Goal: Task Accomplishment & Management: Manage account settings

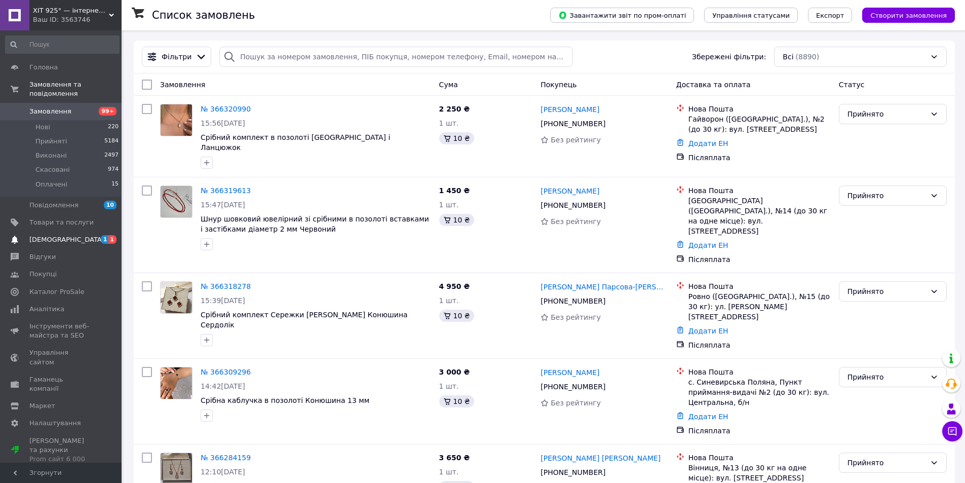
click at [115, 235] on span "1" at bounding box center [112, 239] width 8 height 9
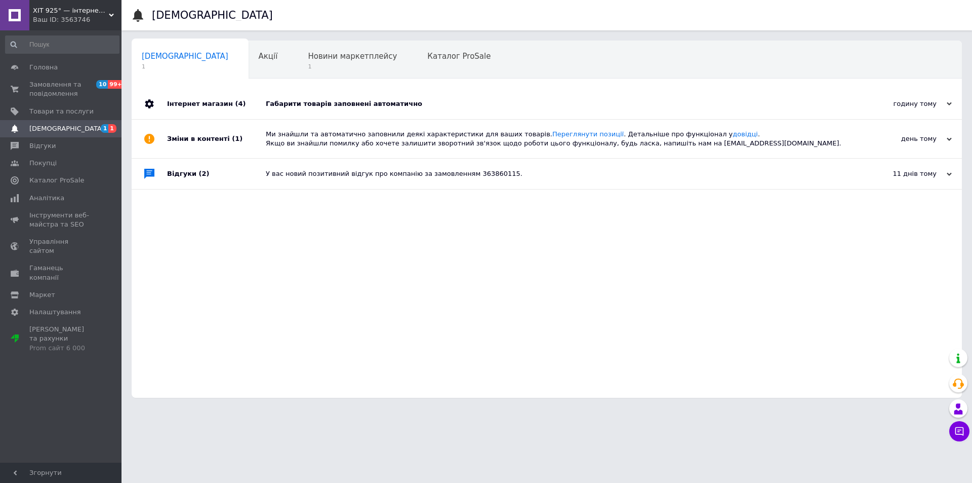
click at [341, 101] on div "Габарити товарів заповнені автоматично" at bounding box center [558, 103] width 585 height 9
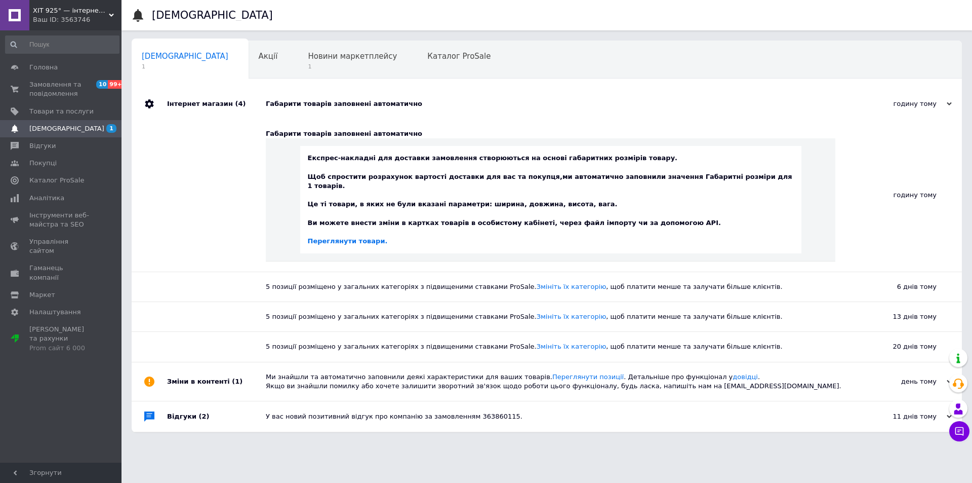
click at [62, 130] on span "[DEMOGRAPHIC_DATA]" at bounding box center [66, 128] width 75 height 9
click at [298, 62] on div "Новини маркетплейсу 1" at bounding box center [358, 60] width 120 height 38
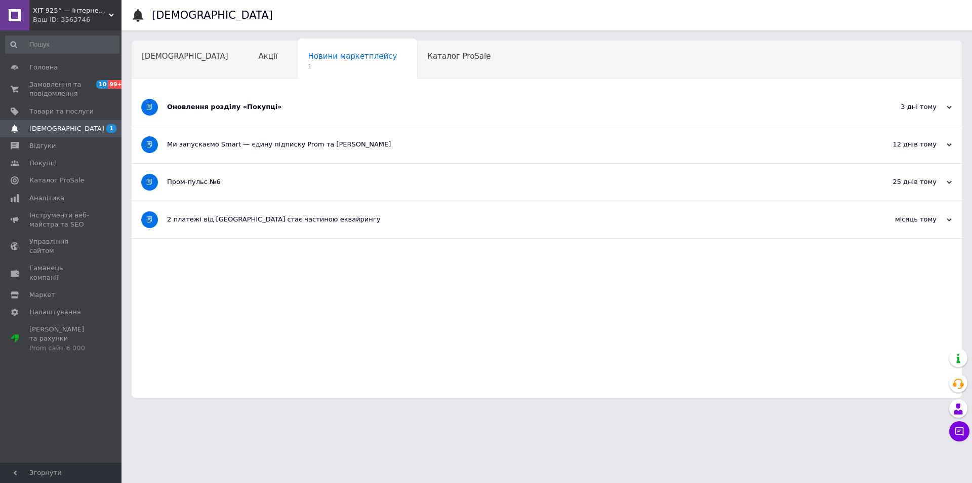
click at [251, 106] on div "Оновлення розділу «Покупці»" at bounding box center [509, 106] width 684 height 9
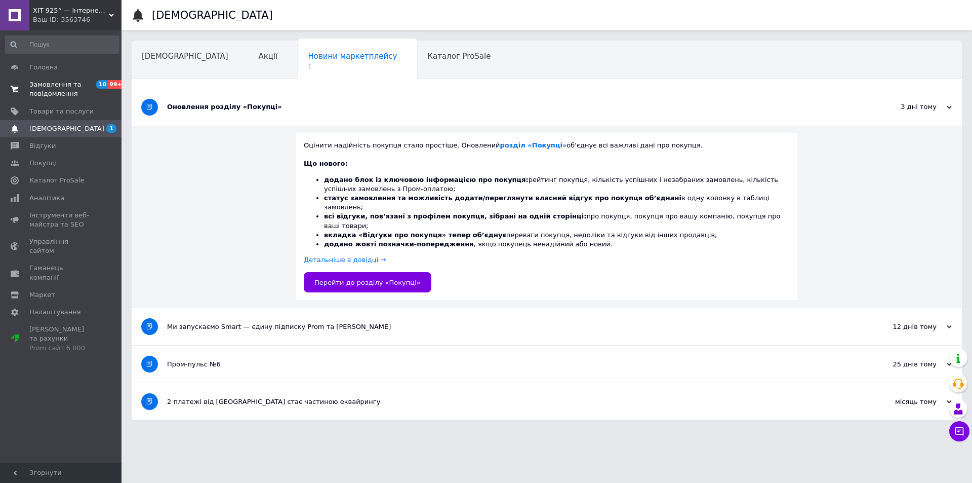
click at [53, 84] on span "Замовлення та повідомлення" at bounding box center [61, 89] width 64 height 18
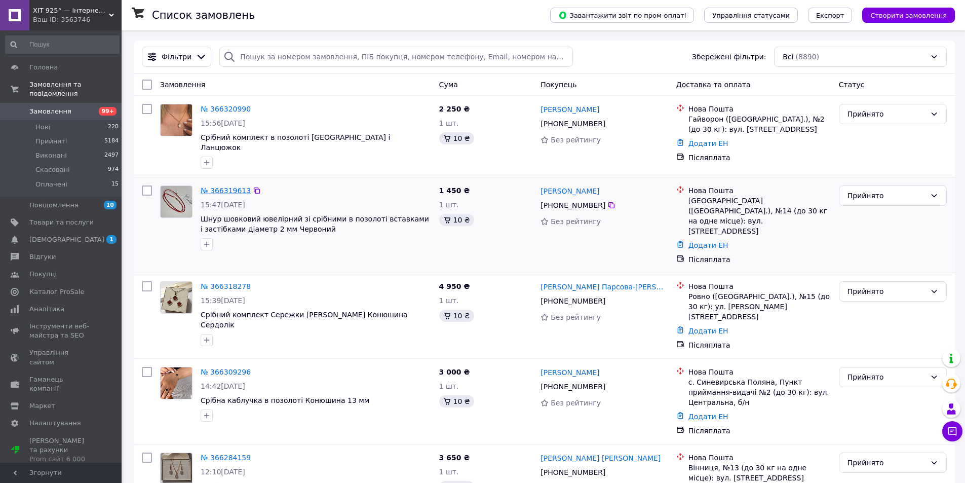
click at [230, 186] on link "№ 366319613" at bounding box center [226, 190] width 50 height 8
